Goal: Task Accomplishment & Management: Use online tool/utility

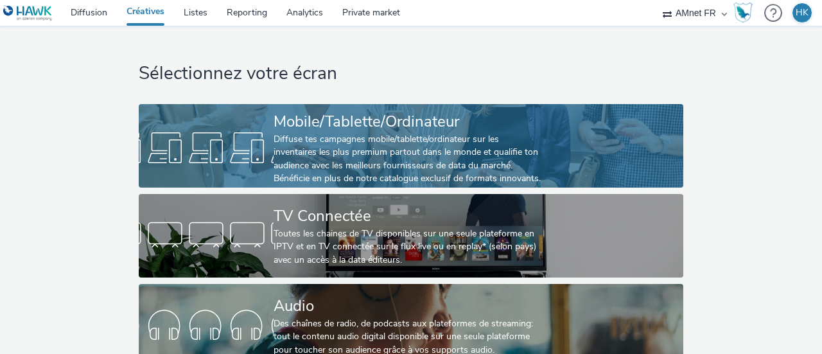
click at [373, 130] on div "Mobile/Tablette/Ordinateur" at bounding box center [409, 121] width 270 height 22
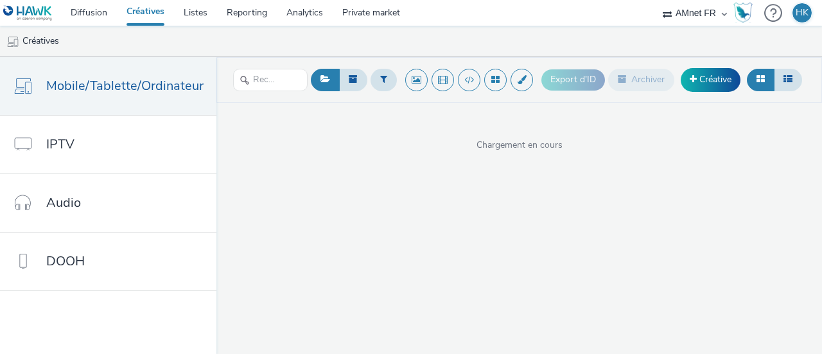
click at [136, 13] on link "Créatives" at bounding box center [145, 13] width 57 height 26
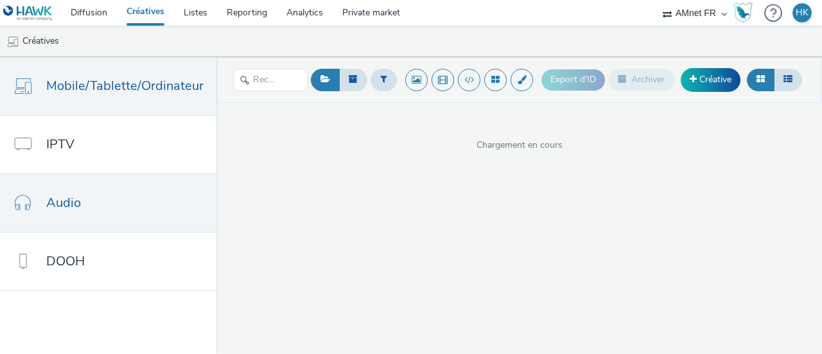
click at [119, 198] on link "Audio" at bounding box center [108, 203] width 216 height 58
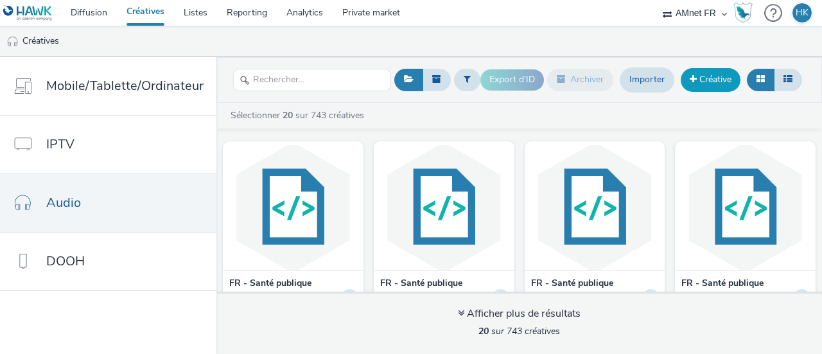
click at [712, 75] on link "Créative" at bounding box center [711, 79] width 60 height 23
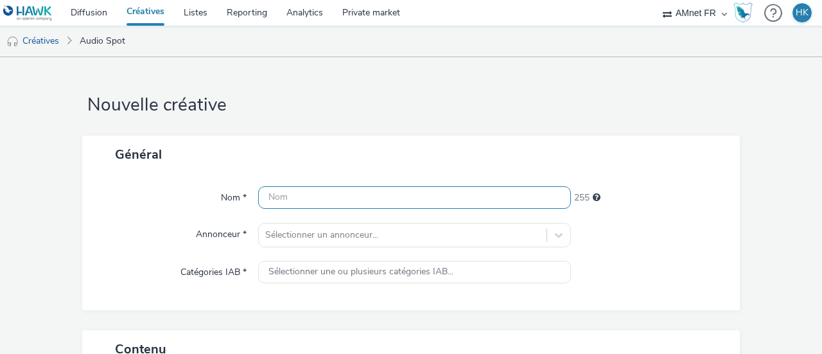
click at [390, 196] on input "text" at bounding box center [414, 197] width 313 height 22
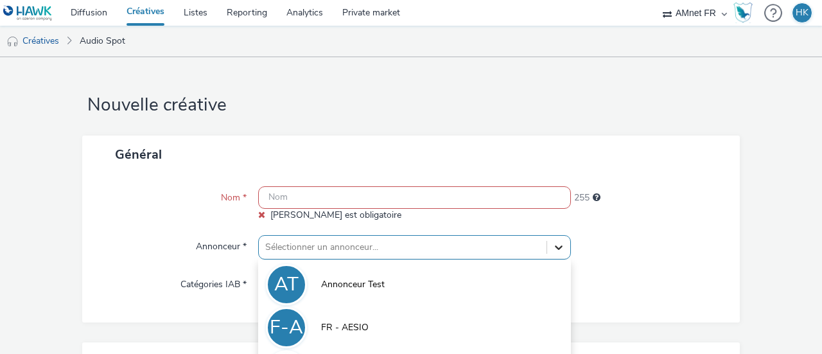
click at [552, 235] on div "option FR - AKENA VERANDAS focused, 3 of 10. 10 results available. Use Up and D…" at bounding box center [414, 247] width 313 height 24
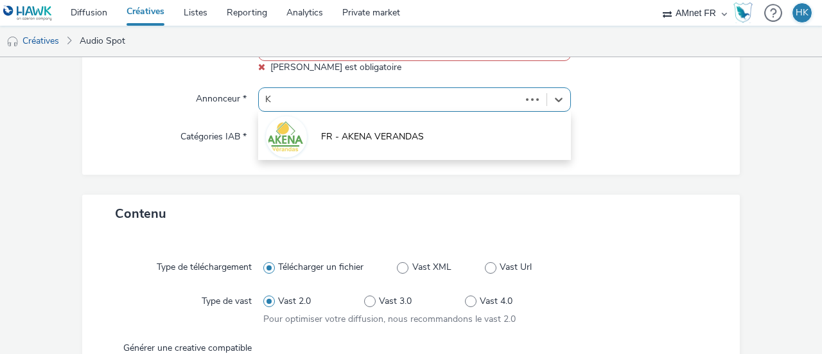
type input "KL"
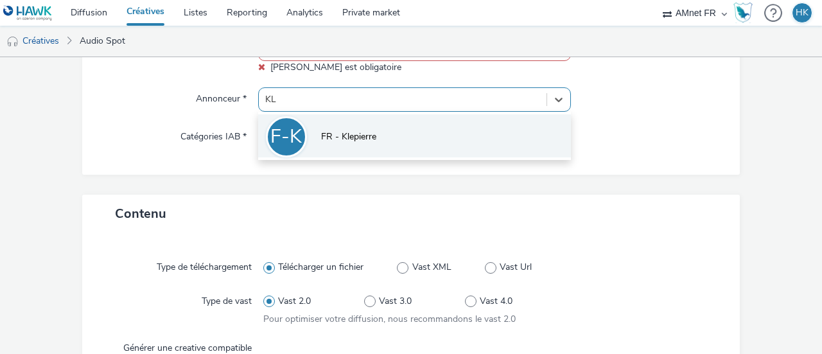
click at [425, 143] on li "F-K FR - [PERSON_NAME]" at bounding box center [414, 135] width 313 height 43
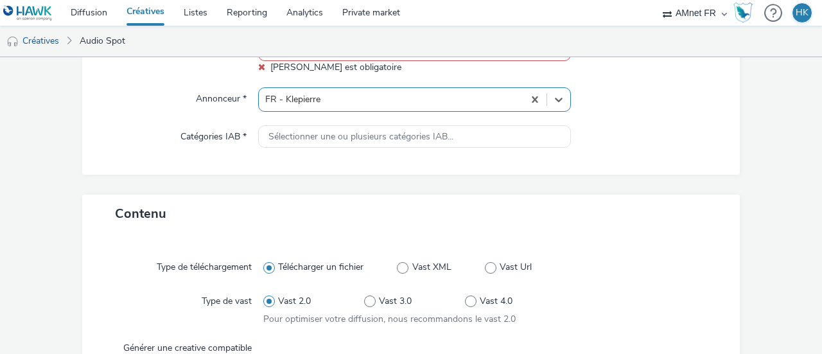
type input "[URL][DOMAIN_NAME]"
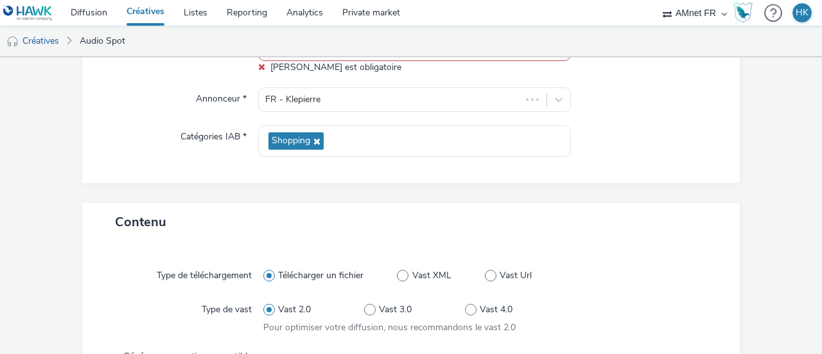
click at [331, 177] on div "Nom * [PERSON_NAME] est obligatoire 255 Annonceur * FR - Klepierre Catégories I…" at bounding box center [411, 104] width 658 height 157
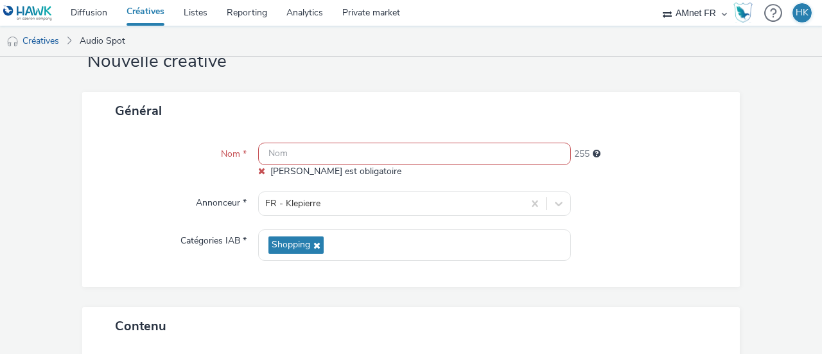
scroll to position [42, 0]
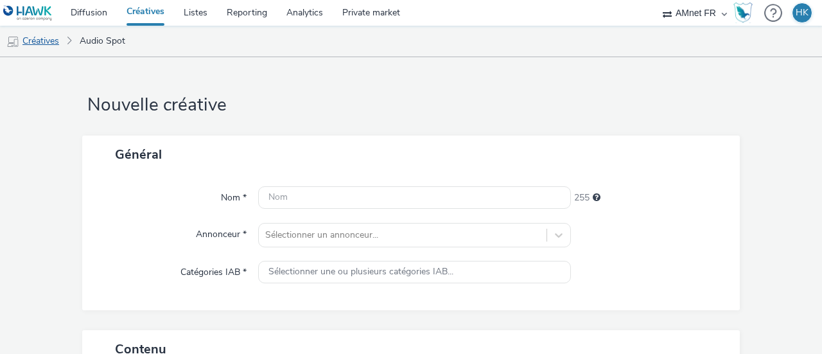
click at [49, 43] on link "Créatives" at bounding box center [33, 41] width 66 height 31
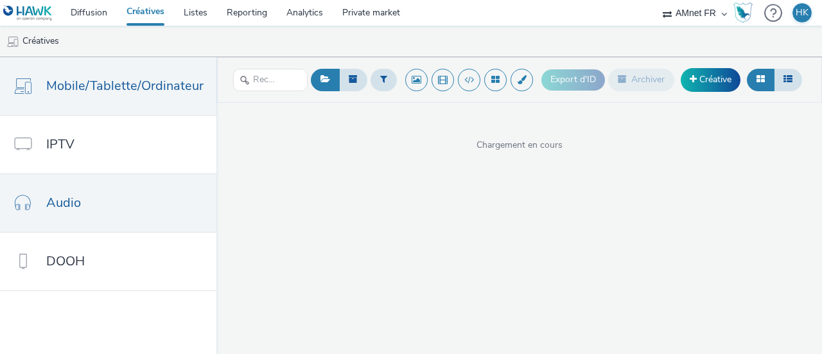
click at [129, 202] on link "Audio" at bounding box center [108, 203] width 216 height 58
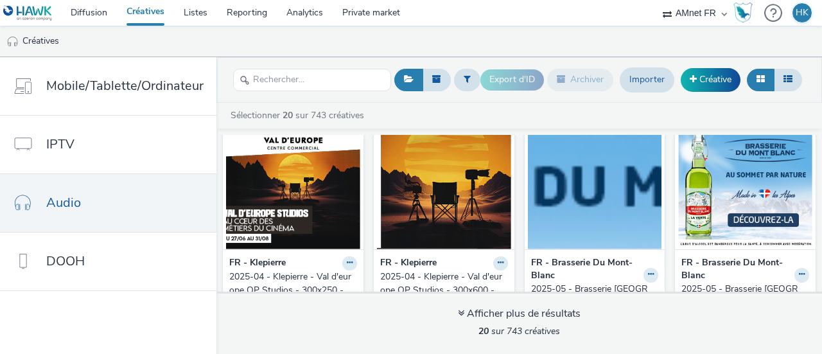
scroll to position [586, 0]
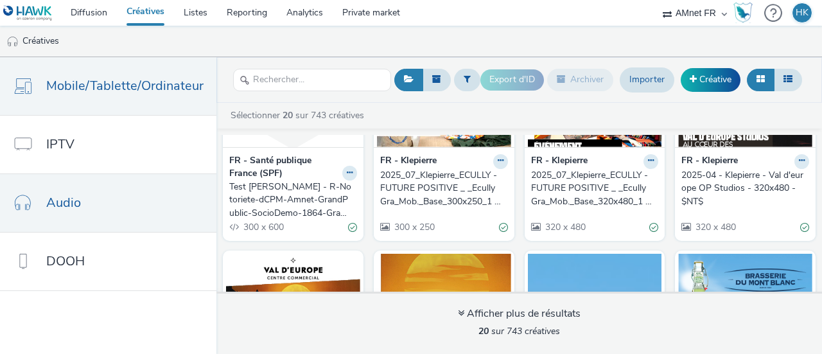
click at [143, 93] on span "Mobile/Tablette/Ordinateur" at bounding box center [124, 85] width 157 height 19
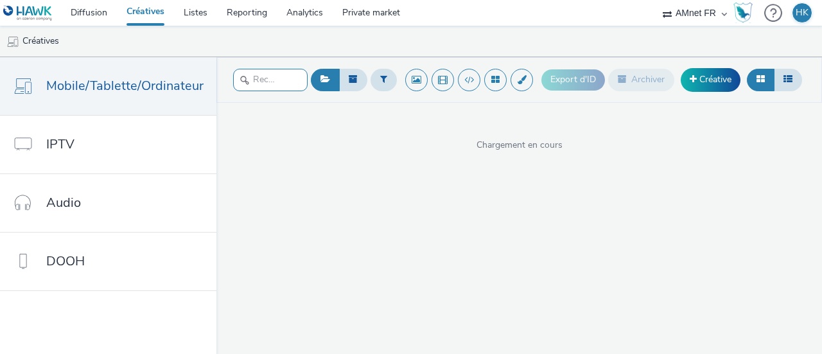
click at [277, 80] on input "text" at bounding box center [270, 80] width 75 height 22
type input "AUDIO"
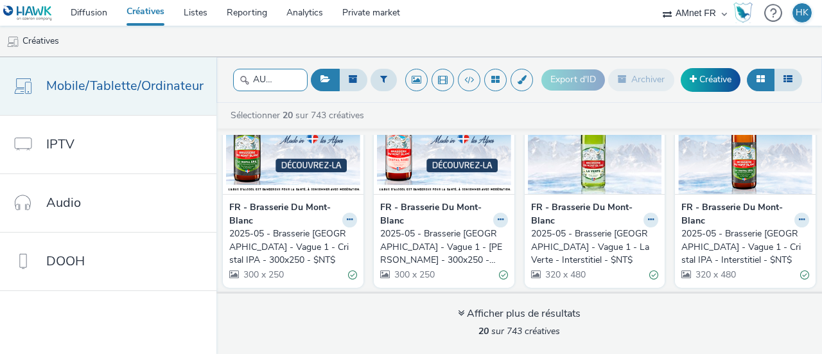
drag, startPoint x: 287, startPoint y: 78, endPoint x: 188, endPoint y: 60, distance: 101.3
click at [188, 60] on div "Mobile/Tablette/Ordinateur IPTV Audio DOOH AUDIO Export d'ID Archiver Créative …" at bounding box center [411, 205] width 822 height 297
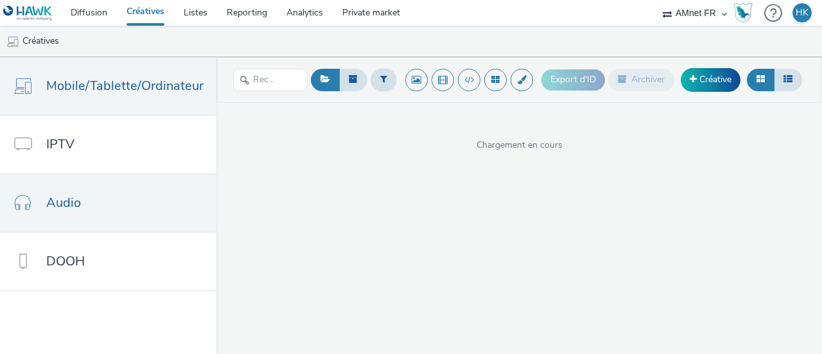
click at [70, 201] on span "Audio" at bounding box center [63, 202] width 35 height 19
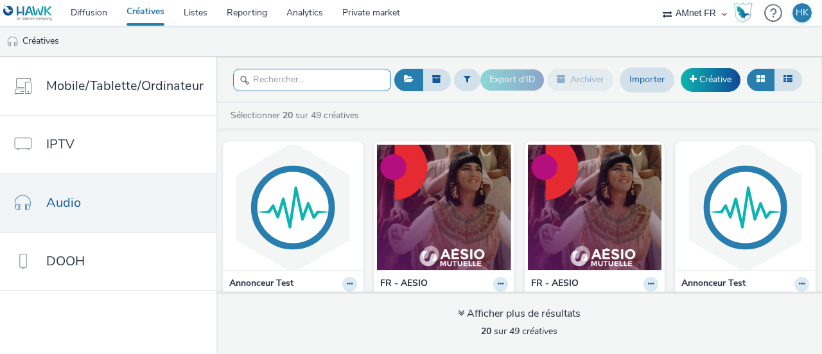
click at [324, 82] on input "text" at bounding box center [312, 80] width 158 height 22
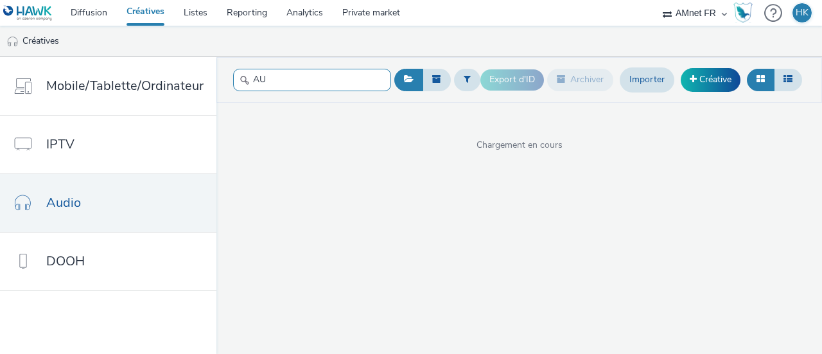
type input "A"
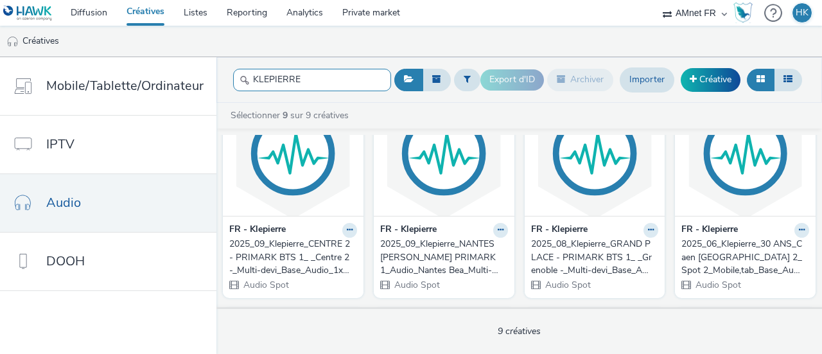
scroll to position [56, 0]
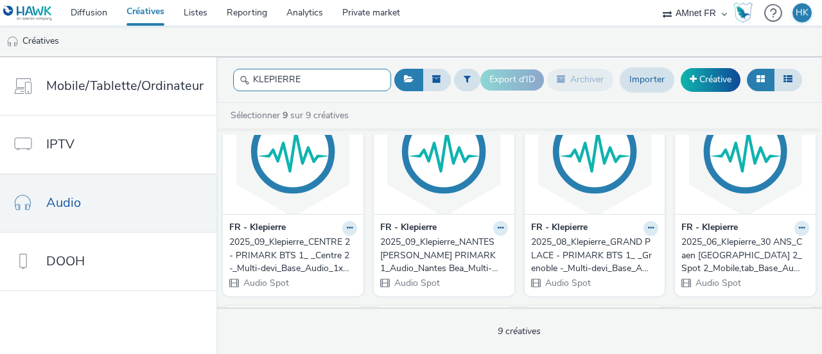
type input "KLEPIERRE"
click at [279, 172] on img at bounding box center [293, 151] width 134 height 125
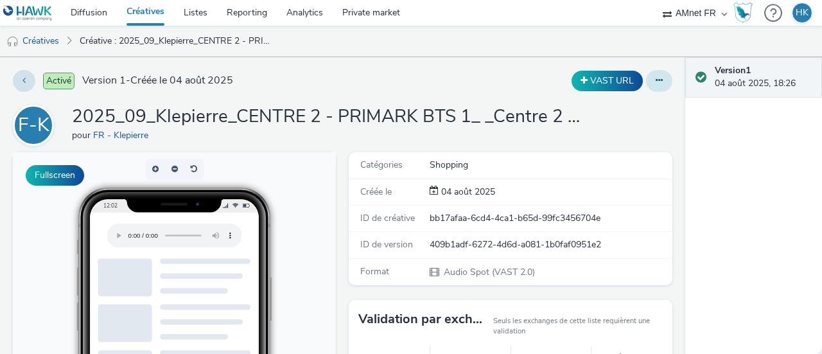
click at [656, 80] on icon at bounding box center [659, 80] width 7 height 9
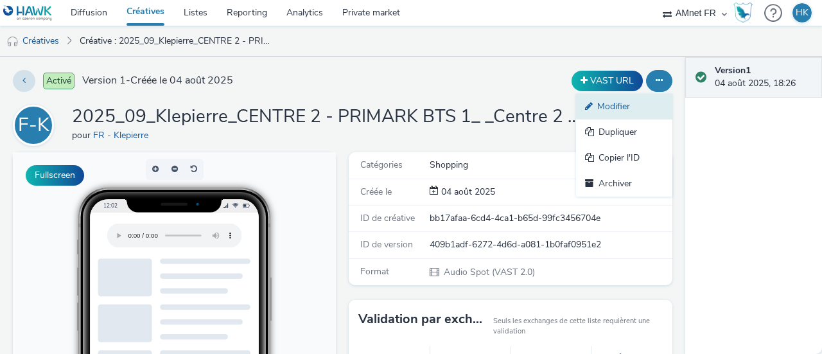
click at [607, 105] on link "Modifier" at bounding box center [624, 107] width 96 height 26
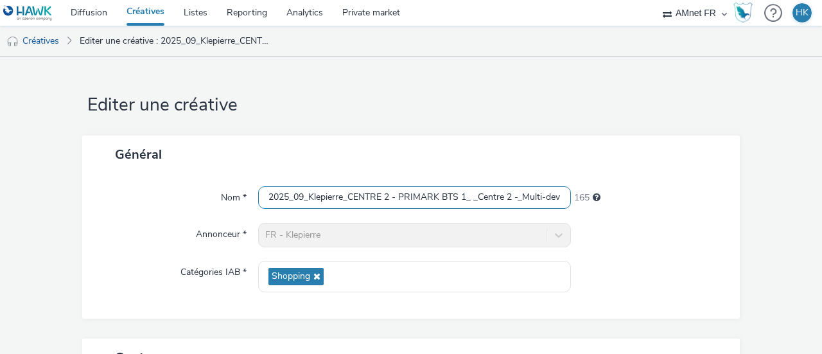
scroll to position [0, 120]
drag, startPoint x: 263, startPoint y: 195, endPoint x: 596, endPoint y: 234, distance: 334.9
click at [596, 234] on div "Nom * 2025_09_Klepierre_CENTRE 2 - PRIMARK BTS 1_ _Centre 2 -_Multi-devi_Base_A…" at bounding box center [411, 245] width 658 height 145
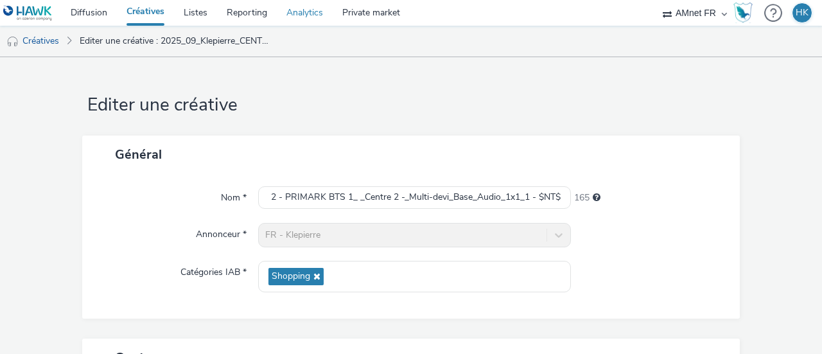
scroll to position [0, 0]
